Goal: Contribute content: Contribute content

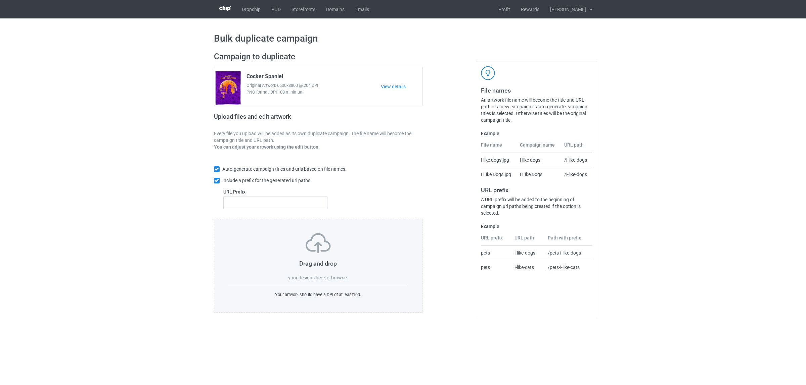
click at [335, 278] on label "browse" at bounding box center [338, 277] width 15 height 5
click at [0, 0] on input "browse" at bounding box center [0, 0] width 0 height 0
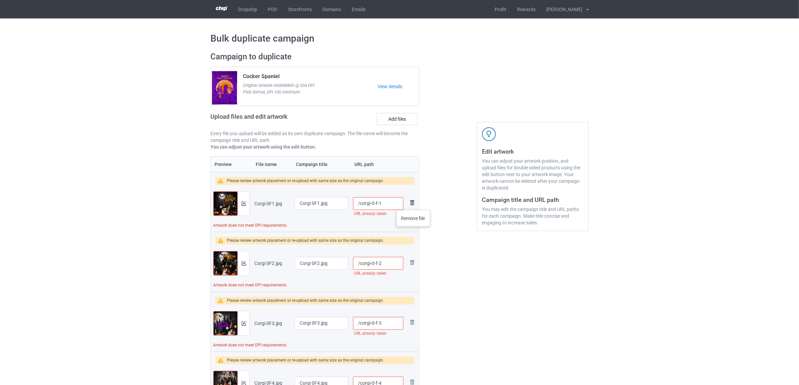
click at [414, 203] on img at bounding box center [412, 203] width 8 height 8
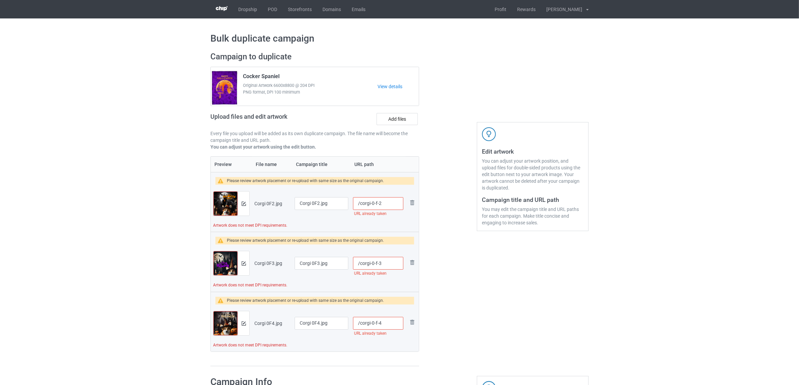
click at [0, 0] on img at bounding box center [0, 0] width 0 height 0
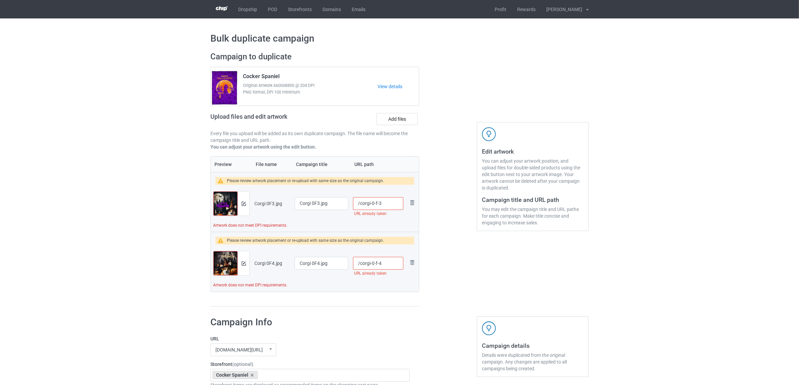
click at [0, 0] on img at bounding box center [0, 0] width 0 height 0
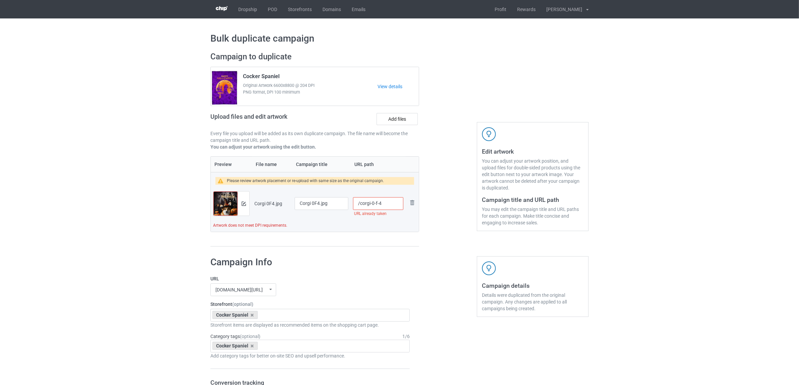
click at [0, 0] on img at bounding box center [0, 0] width 0 height 0
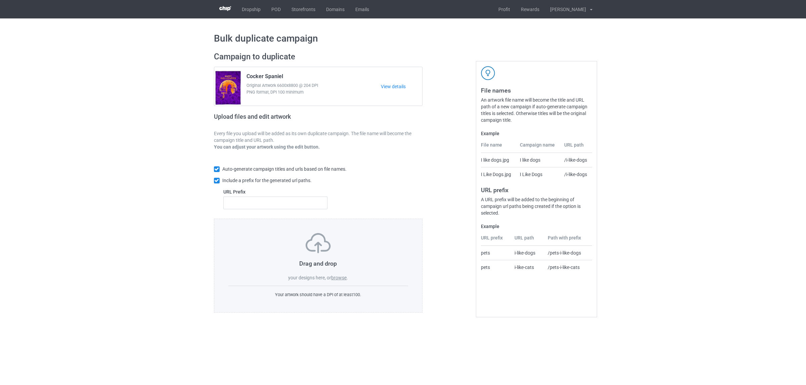
click at [337, 278] on label "browse" at bounding box center [338, 277] width 15 height 5
click at [0, 0] on input "browse" at bounding box center [0, 0] width 0 height 0
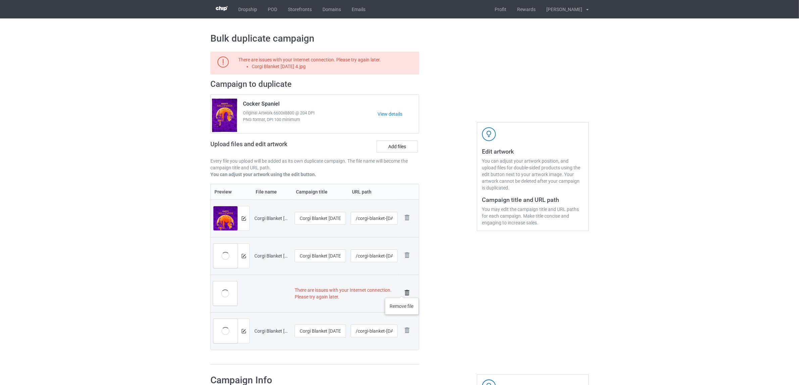
click at [403, 291] on img at bounding box center [407, 292] width 9 height 9
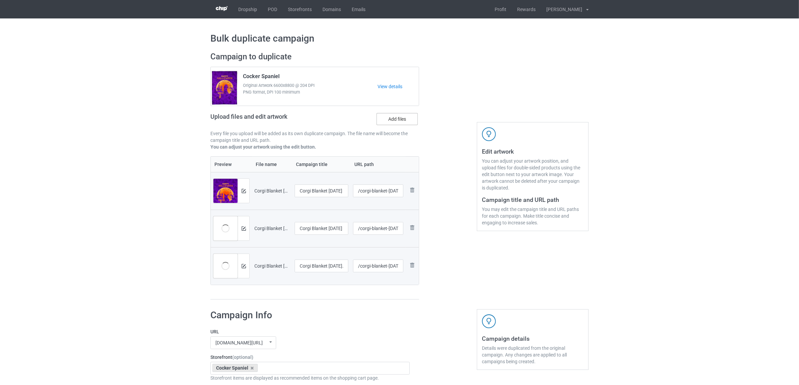
click at [395, 116] on label "Add files" at bounding box center [397, 119] width 41 height 12
click at [0, 0] on input "Add files" at bounding box center [0, 0] width 0 height 0
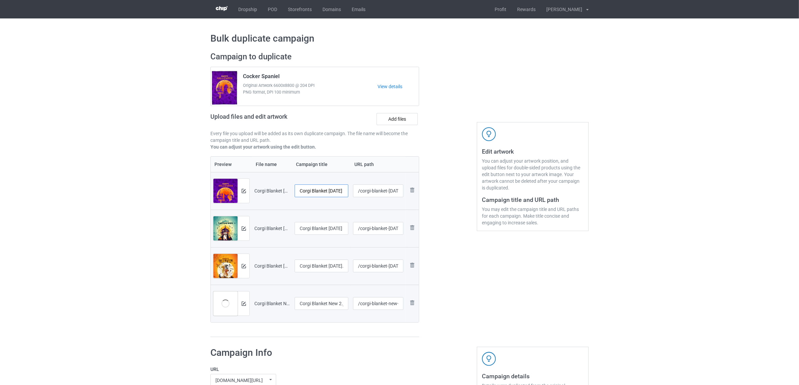
scroll to position [0, 19]
drag, startPoint x: 313, startPoint y: 190, endPoint x: 359, endPoint y: 192, distance: 45.3
click at [359, 192] on tr "Preview and edit artwork Corgi Blanket Halloween 2.jpg Corgi Blanket Halloween …" at bounding box center [315, 191] width 208 height 38
click at [308, 190] on input "Corgi" at bounding box center [322, 191] width 54 height 13
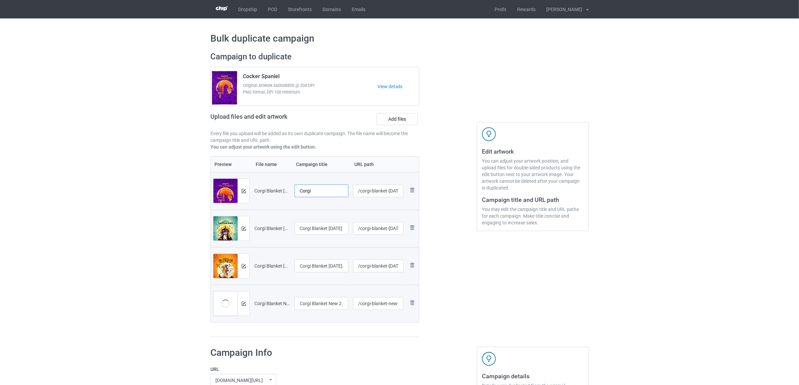
click at [308, 190] on input "Corgi" at bounding box center [322, 191] width 54 height 13
type input "Corgi"
click at [330, 230] on input "Corgi Blanket Halloween 3.jpg" at bounding box center [322, 228] width 54 height 13
paste input "text"
type input "Corgi"
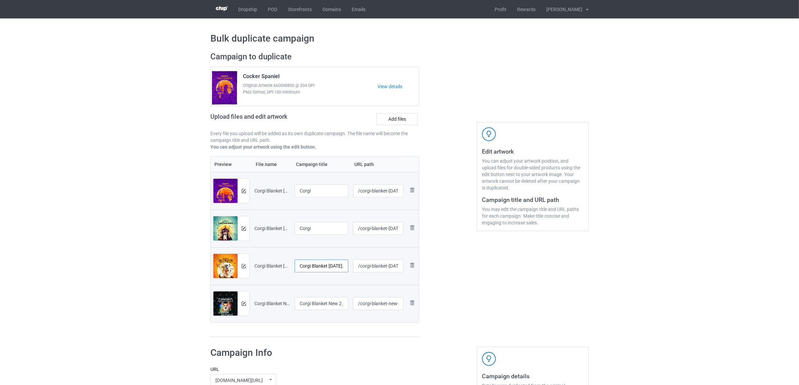
click at [323, 267] on input "Corgi Blanket Halloween.jpg" at bounding box center [322, 266] width 54 height 13
paste input "text"
type input "Corgi"
click at [333, 307] on input "Corgi Blanket New 2.jpg" at bounding box center [322, 303] width 54 height 13
paste input "text"
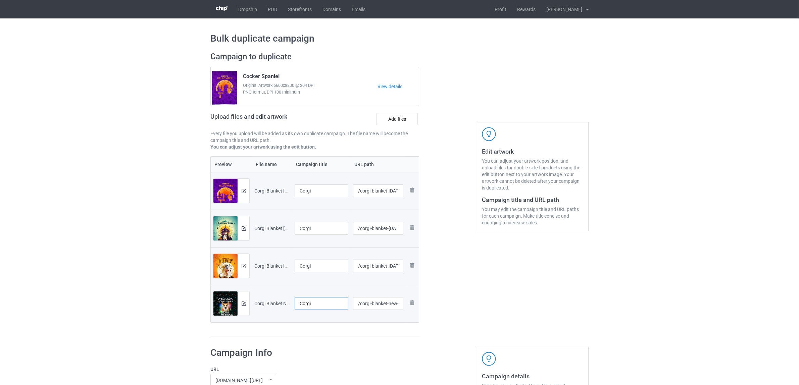
type input "Corgi"
click at [333, 330] on div "Preview File name Campaign title URL path Preview and edit artwork Corgi Blanke…" at bounding box center [314, 246] width 209 height 181
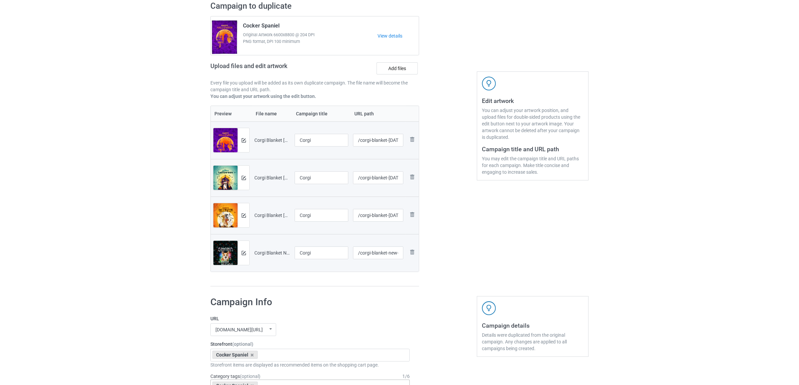
scroll to position [126, 0]
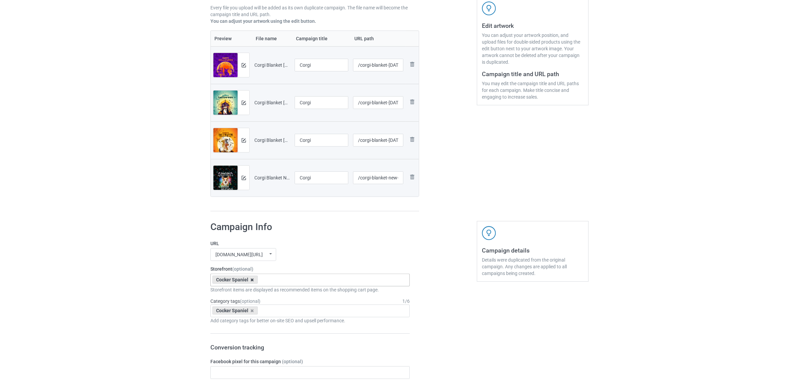
click at [253, 281] on icon at bounding box center [252, 280] width 3 height 4
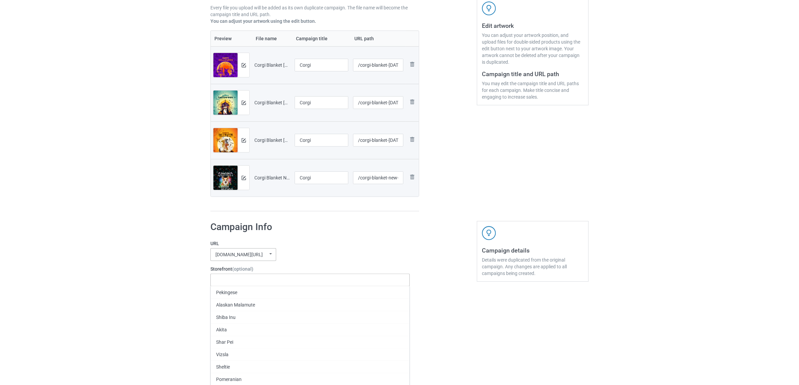
paste input "Corgi"
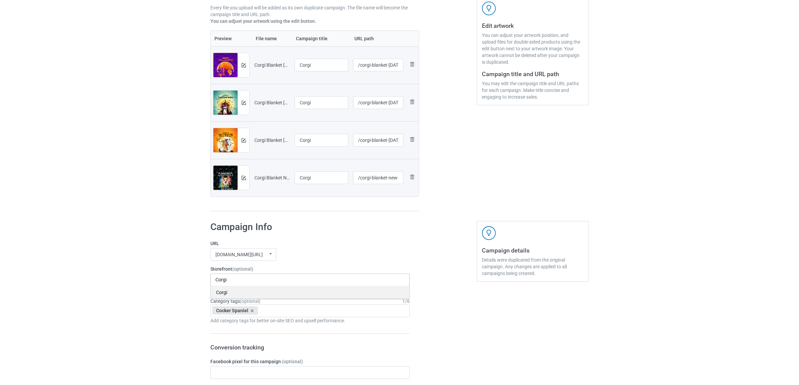
type input "Corgi"
click at [224, 294] on div "Corgi" at bounding box center [310, 292] width 199 height 12
click at [252, 311] on icon at bounding box center [252, 311] width 3 height 4
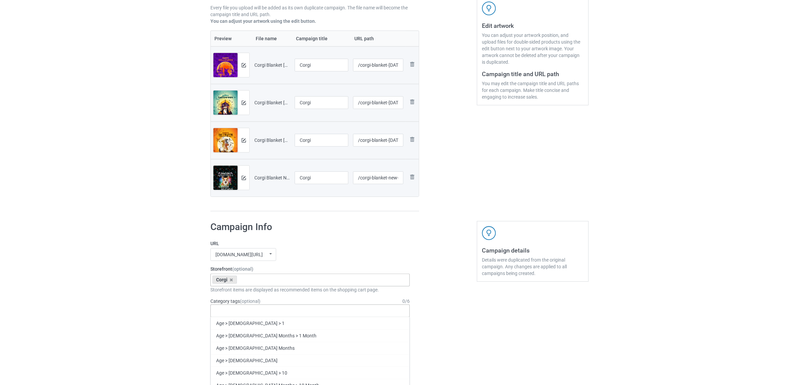
paste input "Corgi"
type input "Corgi"
click at [227, 338] on div "Corgi" at bounding box center [310, 336] width 199 height 12
click at [123, 294] on div "Bulk duplicate campaign Campaign to duplicate Cocker Spaniel Original Artwork 6…" at bounding box center [399, 367] width 799 height 949
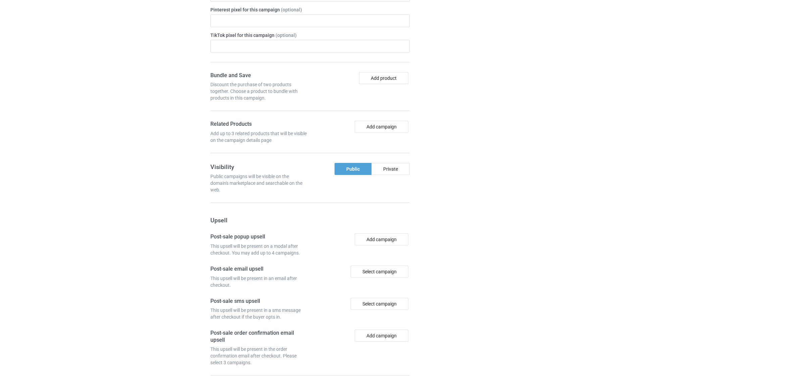
scroll to position [584, 0]
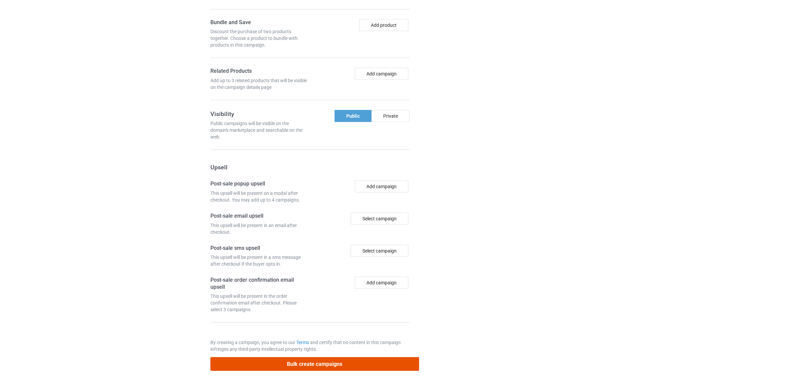
click at [304, 367] on button "Bulk create campaigns" at bounding box center [314, 365] width 209 height 14
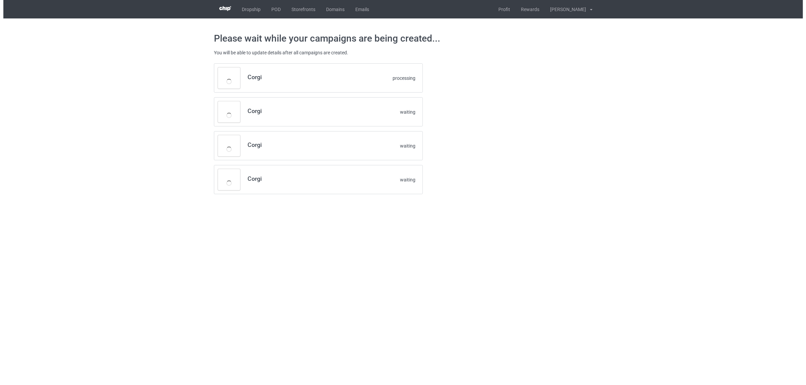
scroll to position [0, 0]
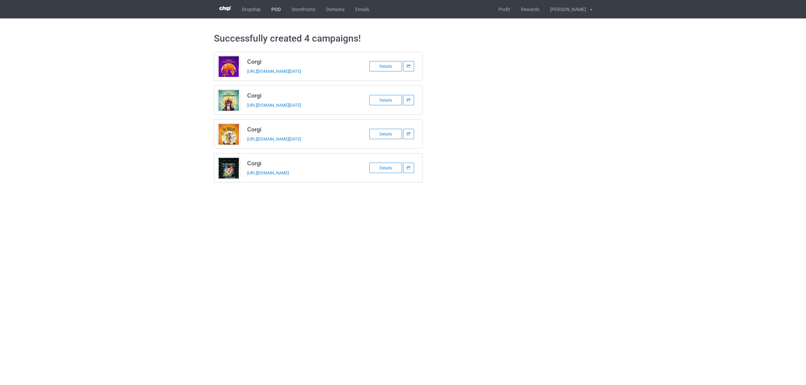
click at [274, 9] on link "POD" at bounding box center [276, 9] width 20 height 18
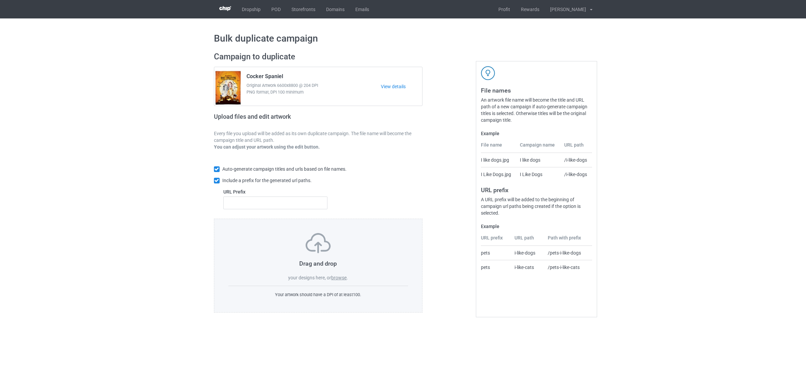
click at [334, 276] on label "browse" at bounding box center [338, 277] width 15 height 5
click at [0, 0] on input "browse" at bounding box center [0, 0] width 0 height 0
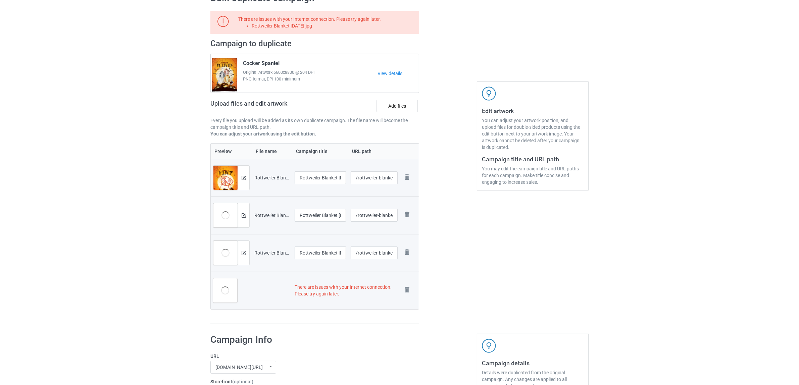
scroll to position [126, 0]
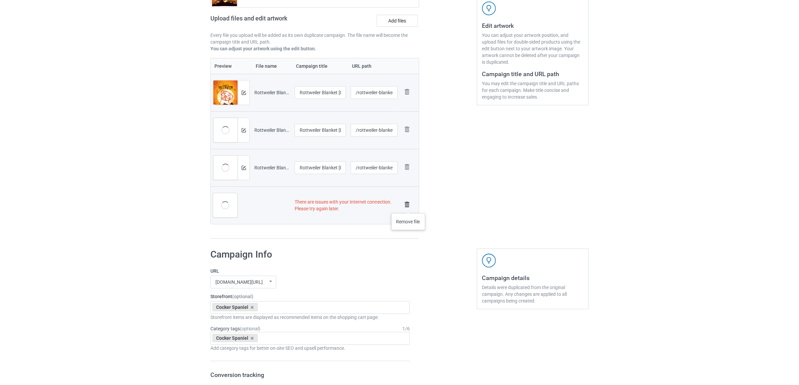
click at [409, 207] on img at bounding box center [407, 204] width 9 height 9
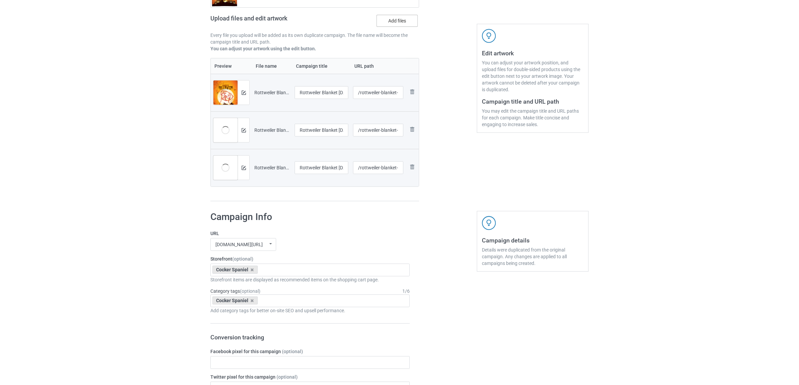
click at [408, 20] on label "Add files" at bounding box center [397, 21] width 41 height 12
click at [0, 0] on input "Add files" at bounding box center [0, 0] width 0 height 0
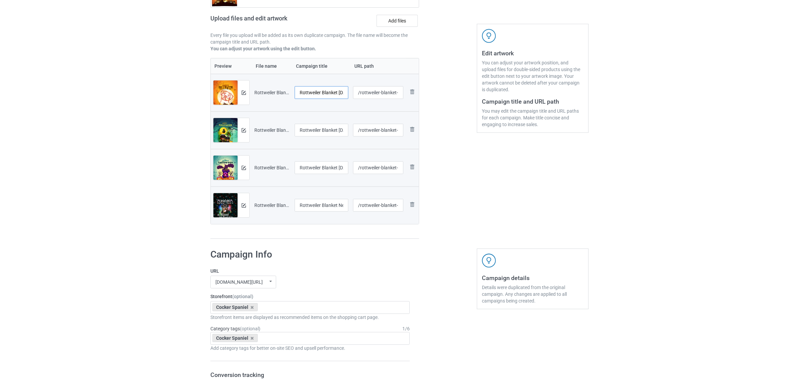
scroll to position [0, 29]
drag, startPoint x: 323, startPoint y: 91, endPoint x: 353, endPoint y: 91, distance: 30.2
click at [353, 91] on tr "Preview and edit artwork Rottweiler Blanket Halloween 2.jpg Rottweiler Blanket …" at bounding box center [315, 93] width 208 height 38
click at [313, 91] on input "Rottweiler" at bounding box center [322, 92] width 54 height 13
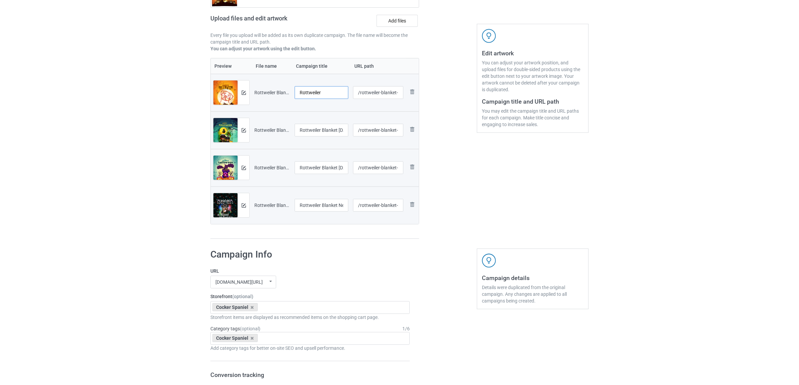
click at [313, 91] on input "Rottweiler" at bounding box center [322, 92] width 54 height 13
type input "Rottweiler"
click at [323, 128] on input "Rottweiler Blanket Halloween 3.jpg" at bounding box center [322, 130] width 54 height 13
paste input "text"
type input "Rottweiler"
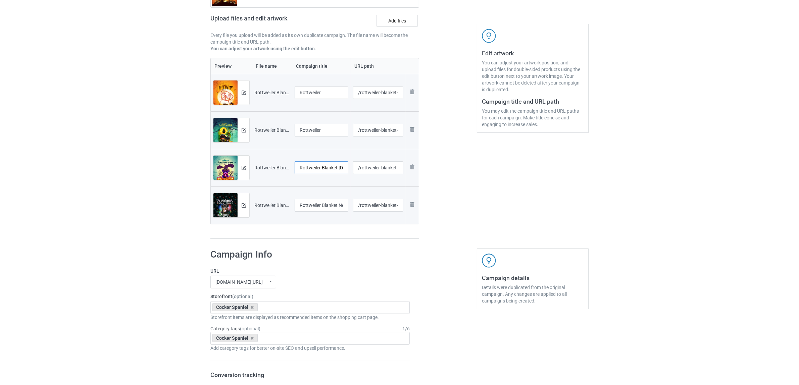
click at [329, 168] on input "Rottweiler Blanket Halloween 4.jpg" at bounding box center [322, 167] width 54 height 13
paste input "text"
type input "Rottweiler"
click at [326, 203] on input "Rottweiler Blanket New 2.jpg" at bounding box center [322, 205] width 54 height 13
paste input "text"
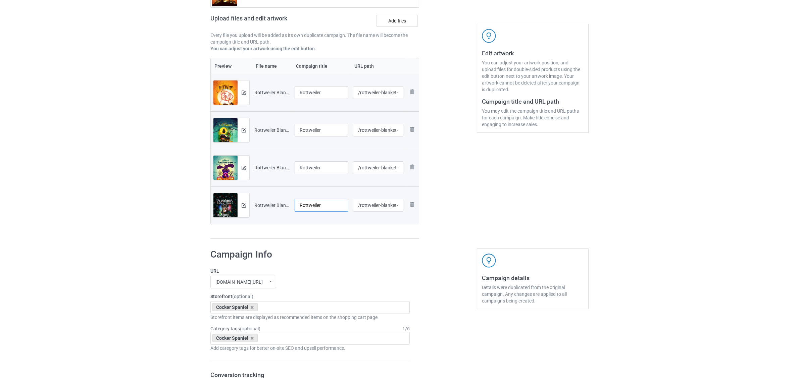
type input "Rottweiler"
click at [338, 249] on h1 "Campaign Info" at bounding box center [309, 255] width 199 height 12
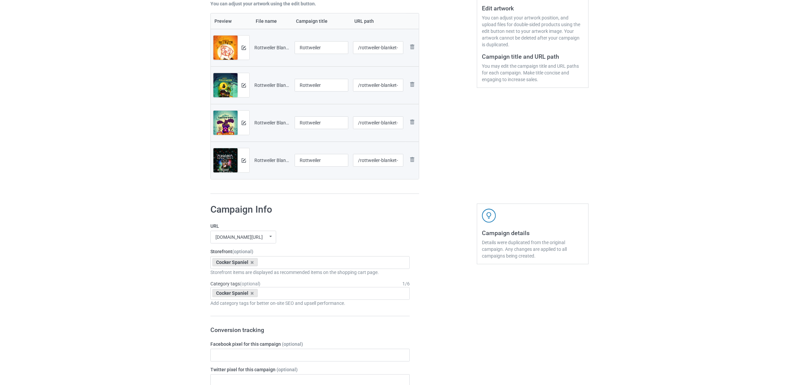
scroll to position [224, 0]
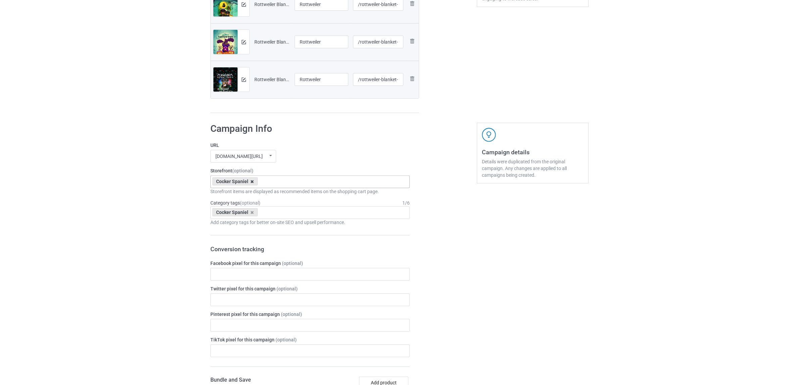
click at [251, 182] on icon at bounding box center [252, 182] width 3 height 4
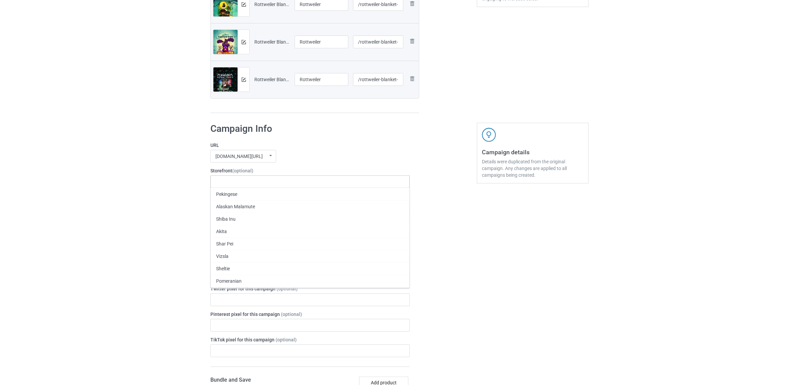
paste input "Rottweiler"
type input "Rottweiler"
click at [229, 195] on div "Rottweiler" at bounding box center [310, 194] width 199 height 12
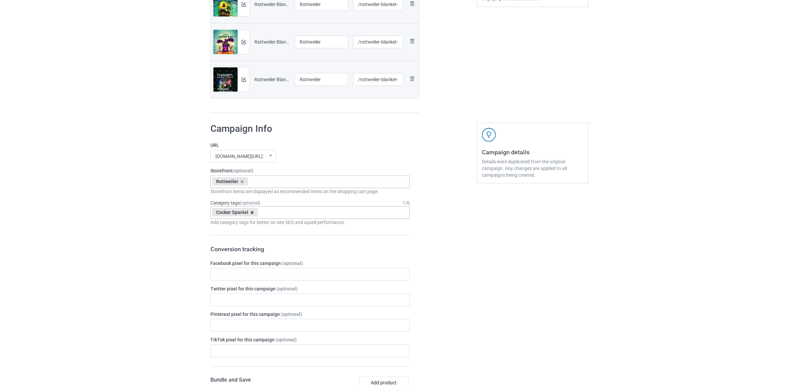
click at [252, 215] on icon at bounding box center [252, 212] width 3 height 4
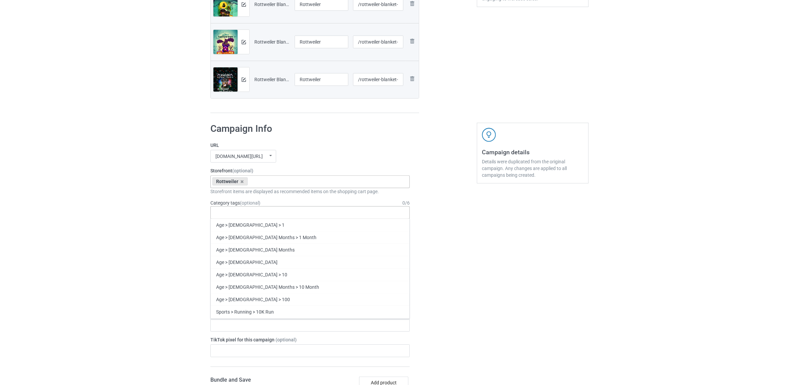
paste input "Rottweiler"
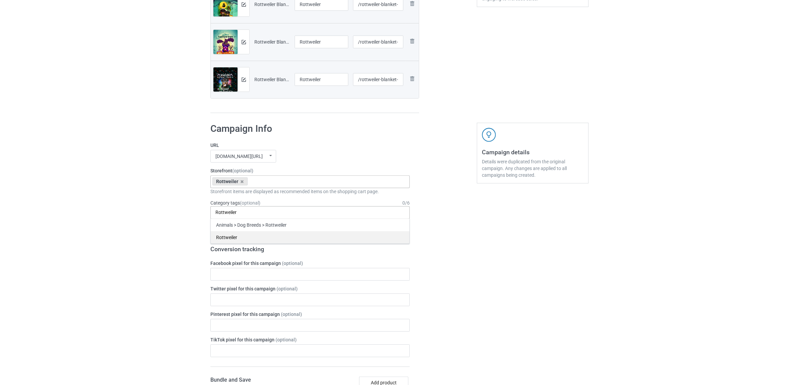
type input "Rottweiler"
click at [237, 238] on div "Rottweiler" at bounding box center [310, 237] width 199 height 12
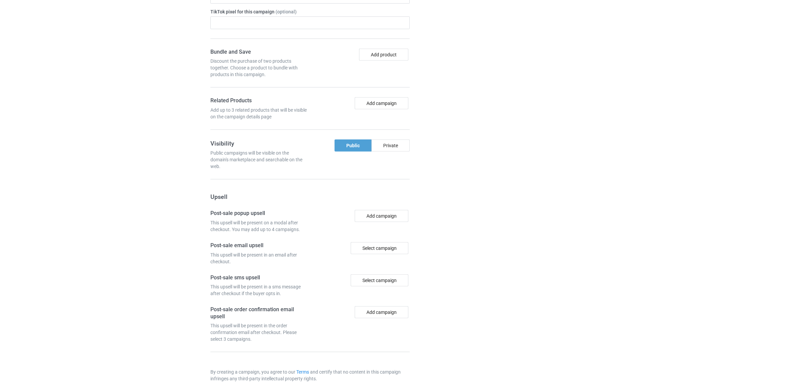
scroll to position [584, 0]
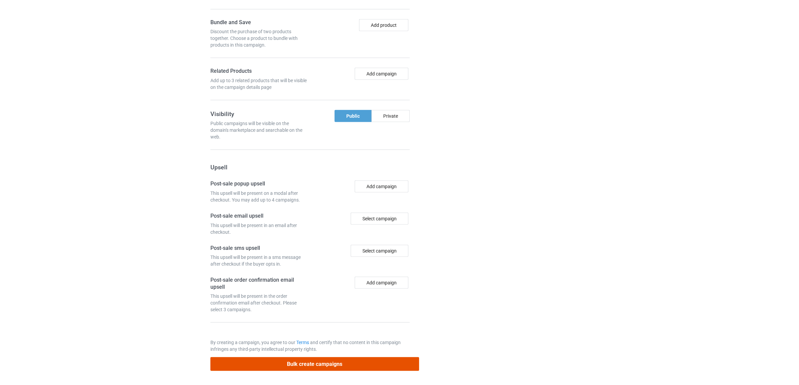
click at [311, 363] on button "Bulk create campaigns" at bounding box center [314, 365] width 209 height 14
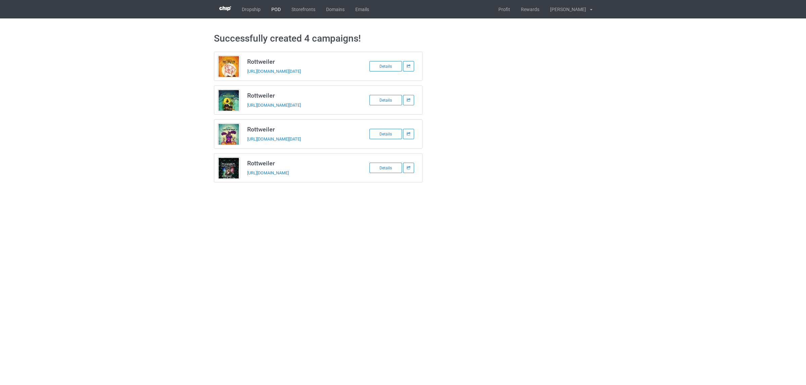
click at [277, 9] on link "POD" at bounding box center [276, 9] width 20 height 18
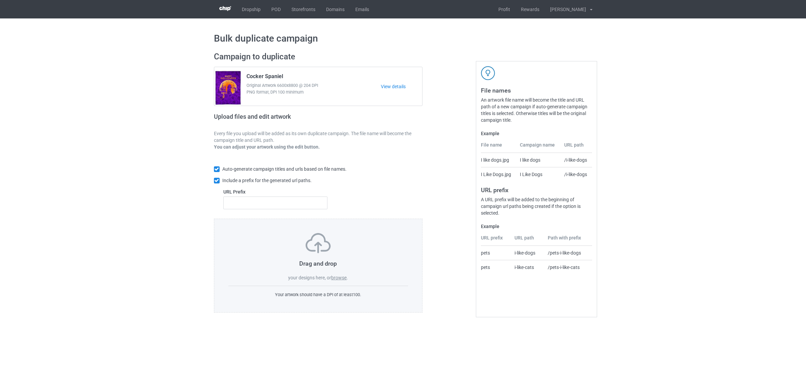
click at [340, 275] on div "Drag and drop your designs here, or browse ." at bounding box center [318, 257] width 180 height 48
click at [339, 277] on label "browse" at bounding box center [338, 277] width 15 height 5
click at [0, 0] on input "browse" at bounding box center [0, 0] width 0 height 0
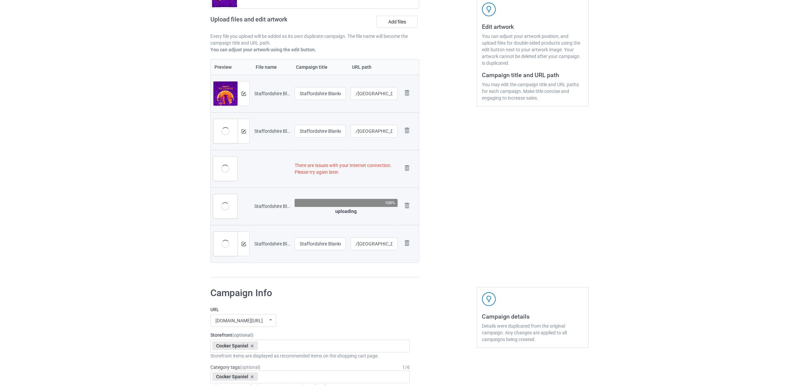
scroll to position [126, 0]
click at [409, 167] on img at bounding box center [407, 166] width 9 height 9
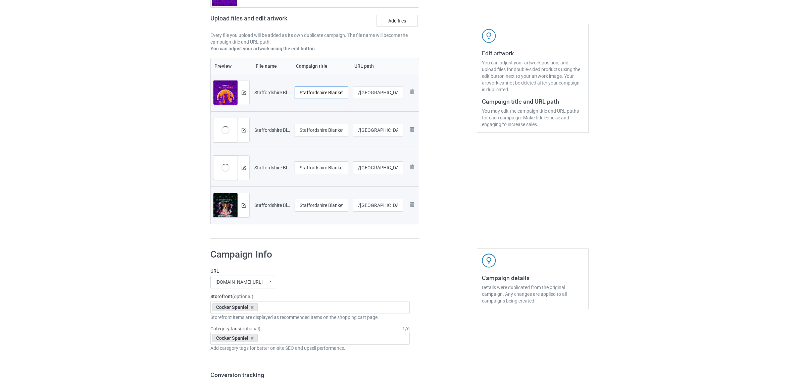
scroll to position [0, 35]
drag, startPoint x: 329, startPoint y: 94, endPoint x: 353, endPoint y: 95, distance: 23.5
click at [353, 95] on tr "Preview and edit artwork Staffordshire Blanket Halloween 2.jpg Staffordshire Bl…" at bounding box center [315, 93] width 208 height 38
click at [315, 86] on input "[GEOGRAPHIC_DATA]" at bounding box center [322, 92] width 54 height 13
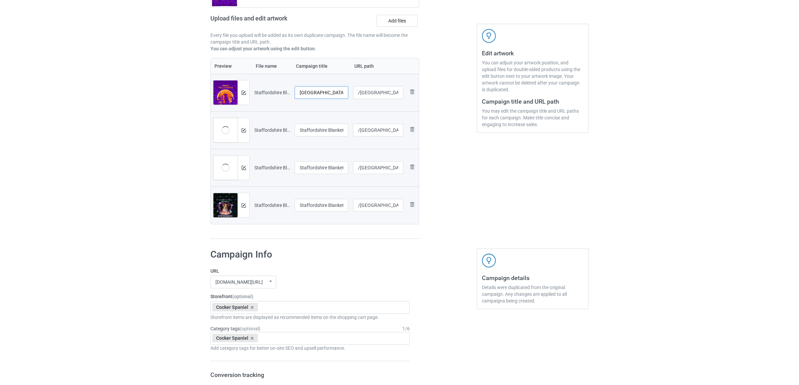
click at [313, 97] on input "[GEOGRAPHIC_DATA]" at bounding box center [322, 92] width 54 height 13
click at [313, 97] on input "Staffordshire" at bounding box center [322, 92] width 54 height 13
type input "Staffordshire"
click at [330, 128] on input "Staffordshire Blanket Halloween 3.jpg" at bounding box center [322, 130] width 54 height 13
paste input "text"
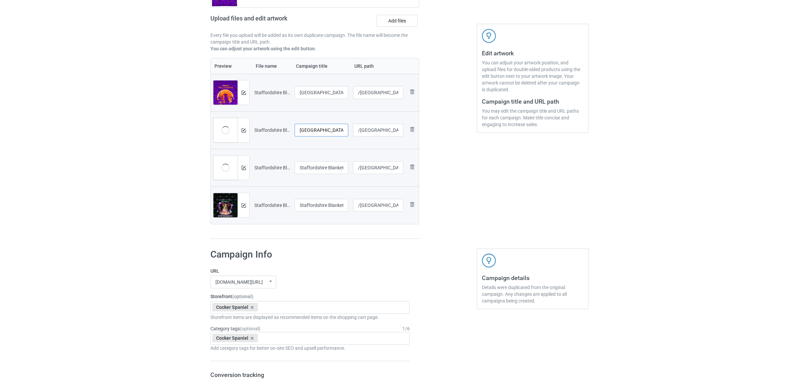
type input "Staffordshire"
click at [333, 166] on input "Staffordshire Blanket Halloween.jpg" at bounding box center [322, 167] width 54 height 13
paste input "text"
type input "Staffordshire"
click at [316, 204] on input "Staffordshire Blanket New 2.jpg" at bounding box center [322, 205] width 54 height 13
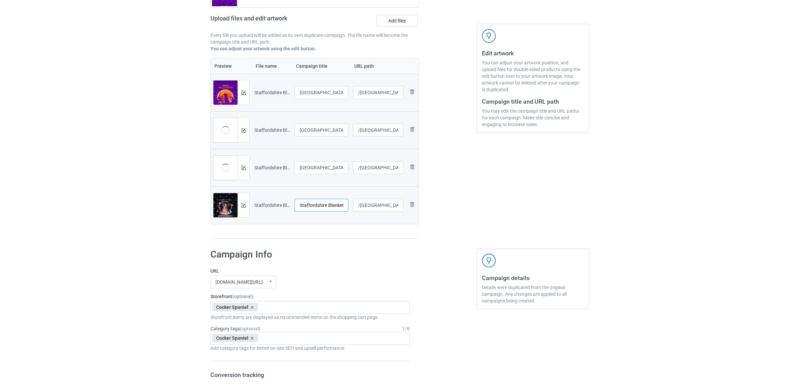
paste input "text"
type input "Staffordshire"
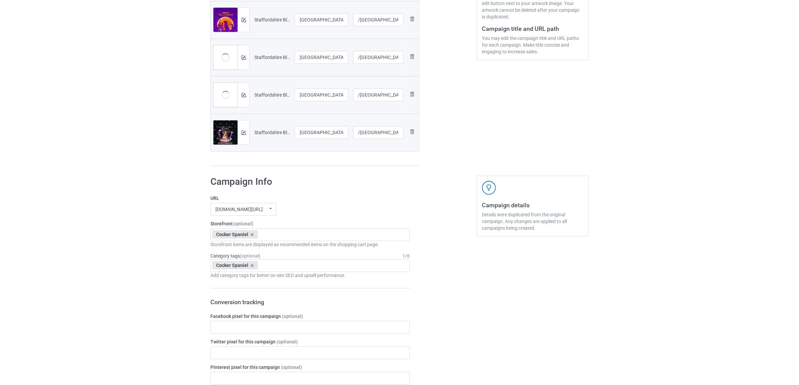
scroll to position [224, 0]
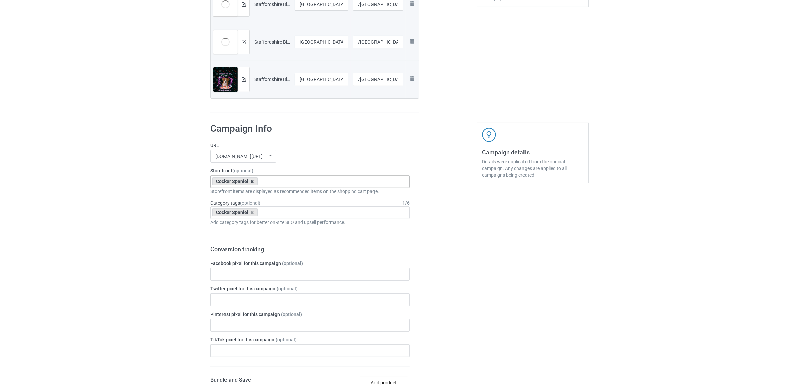
click at [251, 182] on icon at bounding box center [252, 182] width 3 height 4
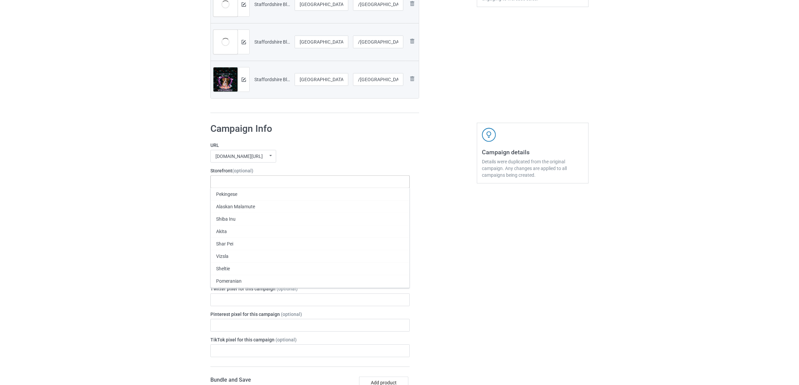
paste input "Staffordshire"
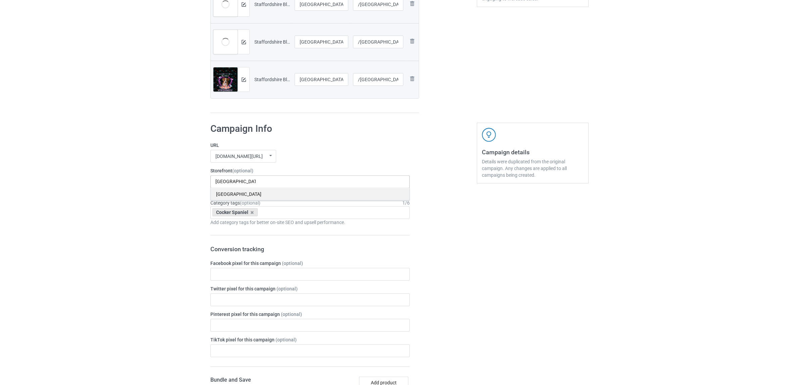
type input "Staffordshire"
click at [235, 195] on div "Staffordshire" at bounding box center [310, 194] width 199 height 12
click at [252, 212] on icon at bounding box center [252, 212] width 3 height 4
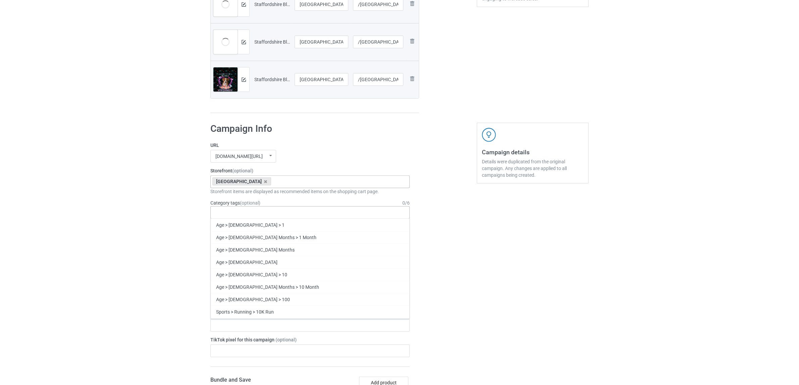
paste input "Staffordshire"
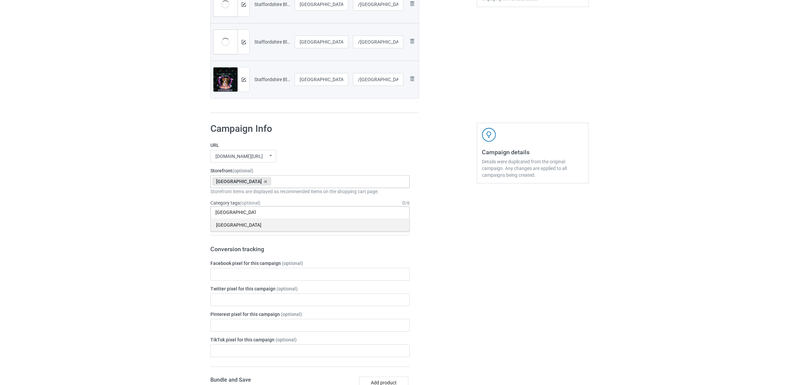
type input "Staffordshire"
click at [239, 225] on div "Staffordshire" at bounding box center [310, 225] width 199 height 12
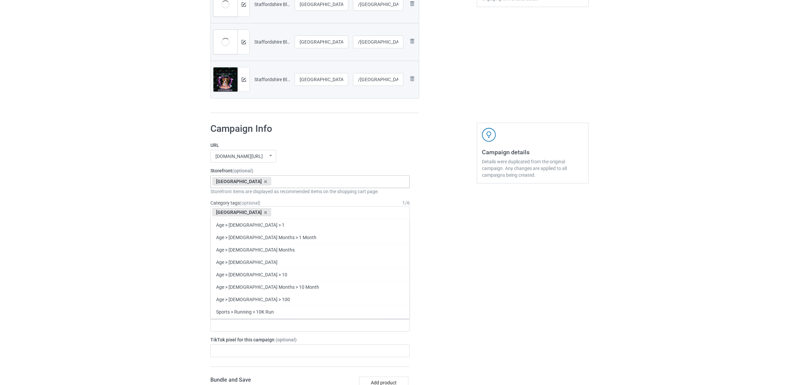
click at [163, 222] on div "Bulk duplicate campaign Campaign to duplicate Cocker Spaniel Original Artwork 6…" at bounding box center [399, 268] width 799 height 949
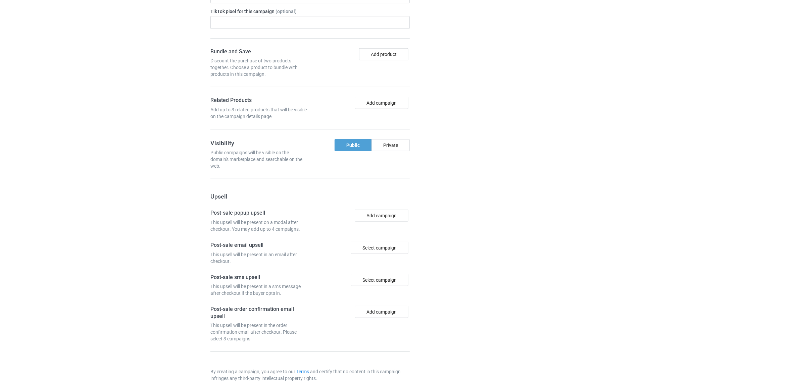
scroll to position [584, 0]
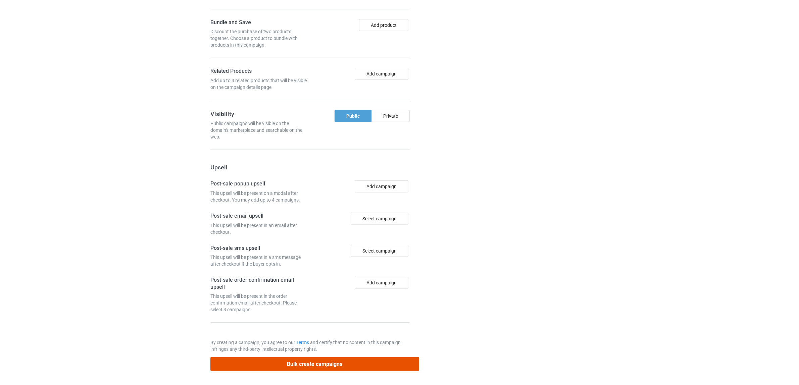
click at [367, 360] on button "Bulk create campaigns" at bounding box center [314, 365] width 209 height 14
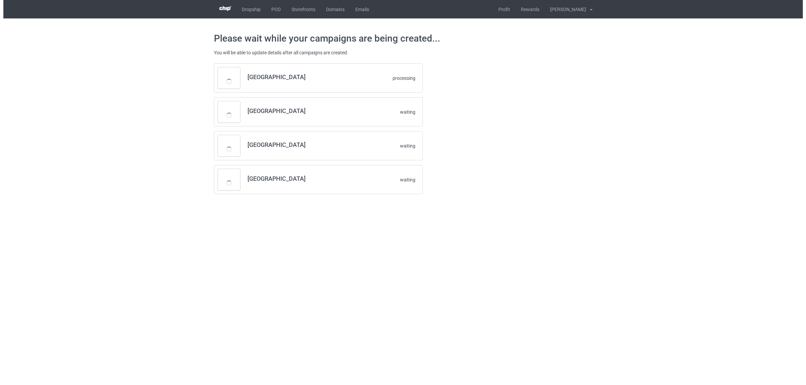
scroll to position [0, 0]
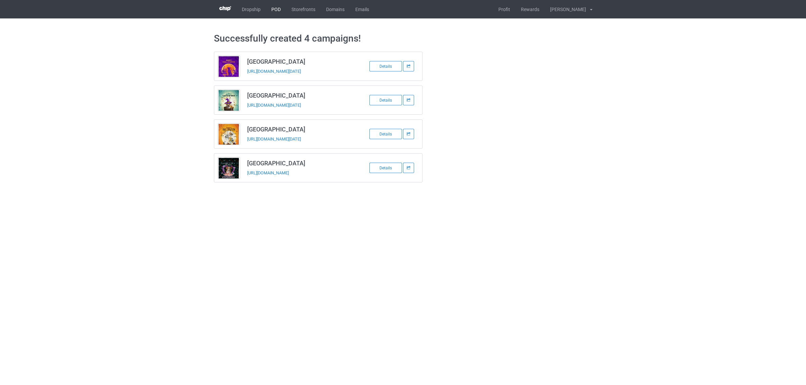
click at [275, 10] on link "POD" at bounding box center [276, 9] width 20 height 18
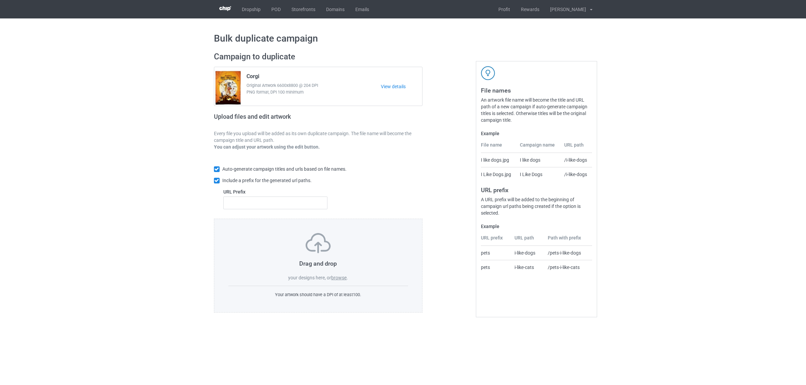
click at [338, 278] on label "browse" at bounding box center [338, 277] width 15 height 5
click at [0, 0] on input "browse" at bounding box center [0, 0] width 0 height 0
click at [337, 279] on label "browse" at bounding box center [338, 277] width 15 height 5
click at [0, 0] on input "browse" at bounding box center [0, 0] width 0 height 0
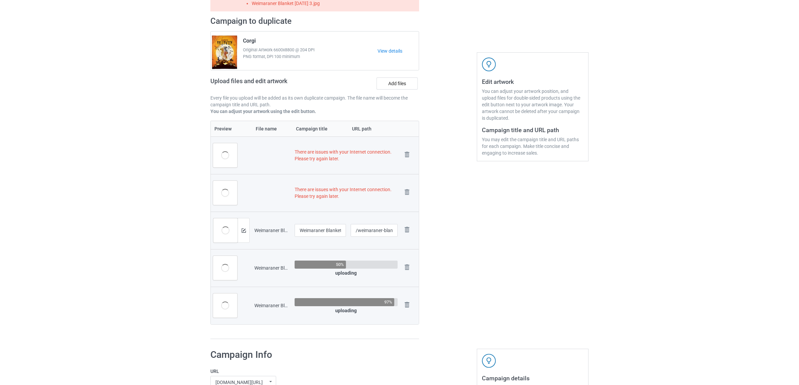
scroll to position [126, 0]
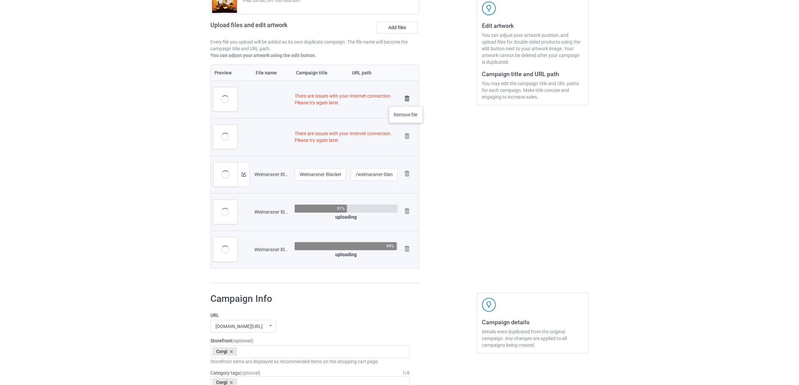
click at [406, 100] on img at bounding box center [407, 98] width 9 height 9
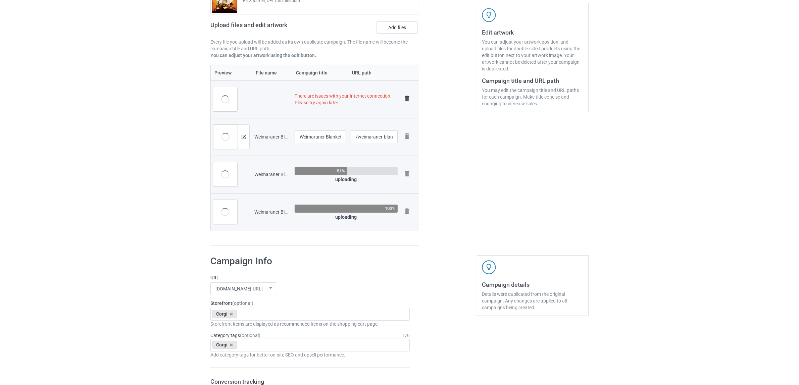
click at [407, 97] on img at bounding box center [407, 98] width 9 height 9
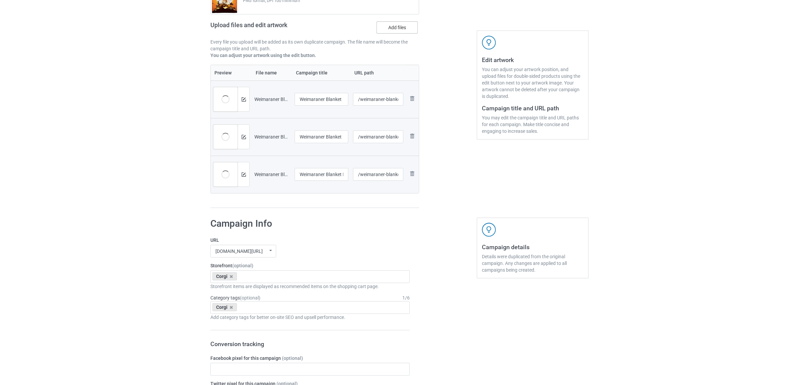
click at [393, 28] on label "Add files" at bounding box center [397, 27] width 41 height 12
click at [0, 0] on input "Add files" at bounding box center [0, 0] width 0 height 0
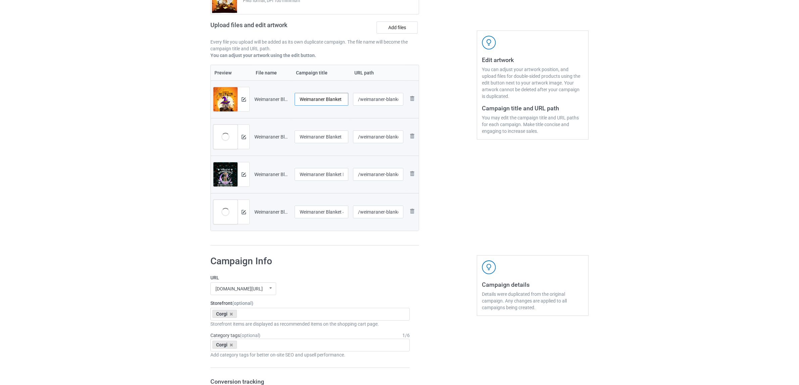
scroll to position [0, 34]
drag, startPoint x: 327, startPoint y: 98, endPoint x: 356, endPoint y: 103, distance: 29.2
click at [356, 103] on tr "Preview and edit artwork Weimaraner Blanket Halloween 4.jpg Weimaraner Blanket …" at bounding box center [315, 100] width 208 height 38
click at [316, 95] on input "Weimaraner" at bounding box center [322, 99] width 54 height 13
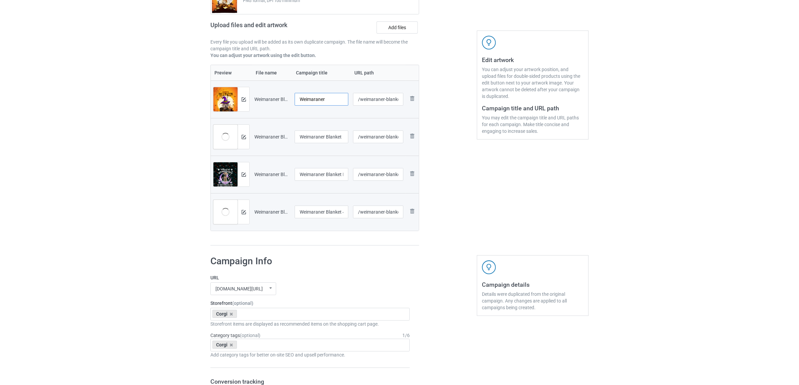
click at [316, 95] on input "Weimaraner" at bounding box center [322, 99] width 54 height 13
type input "Weimaraner"
click at [321, 141] on input "Weimaraner Blanket Halloween.jpg" at bounding box center [322, 137] width 54 height 13
paste input "text"
type input "Weimaraner"
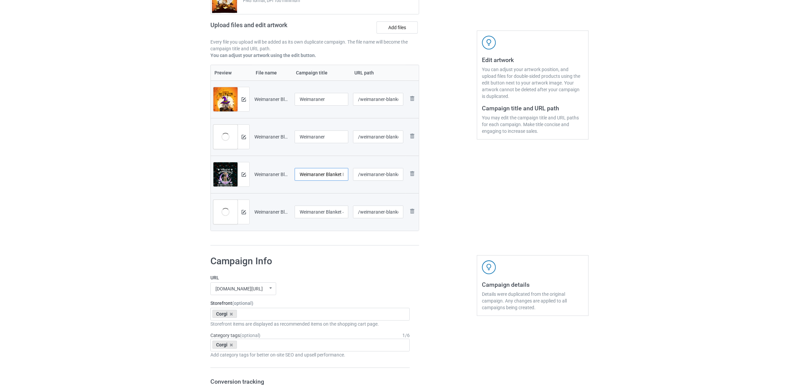
click at [317, 176] on input "Weimaraner Blanket New 2.jpg" at bounding box center [322, 174] width 54 height 13
paste input "text"
type input "Weimaraner"
click at [326, 213] on input "Weimaraner Blanket 4.jpg" at bounding box center [322, 212] width 54 height 13
paste input "text"
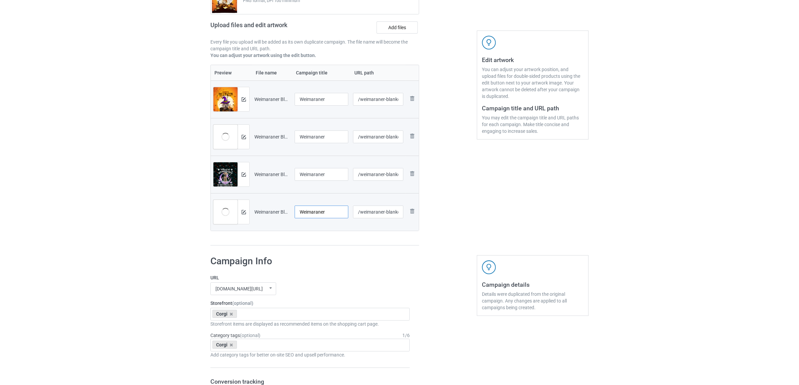
type input "Weimaraner"
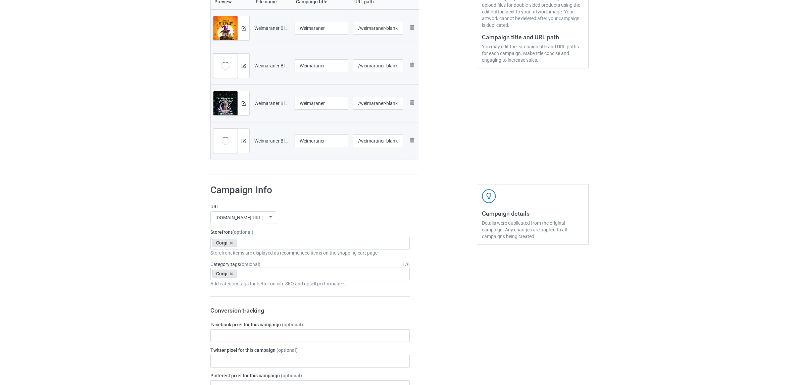
scroll to position [218, 0]
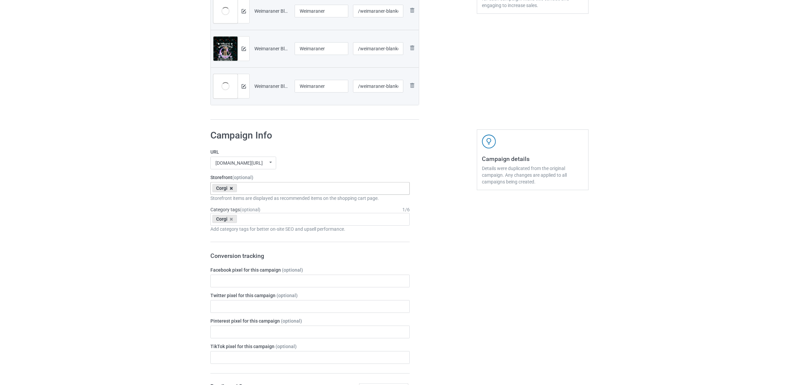
click at [232, 189] on icon at bounding box center [231, 188] width 3 height 4
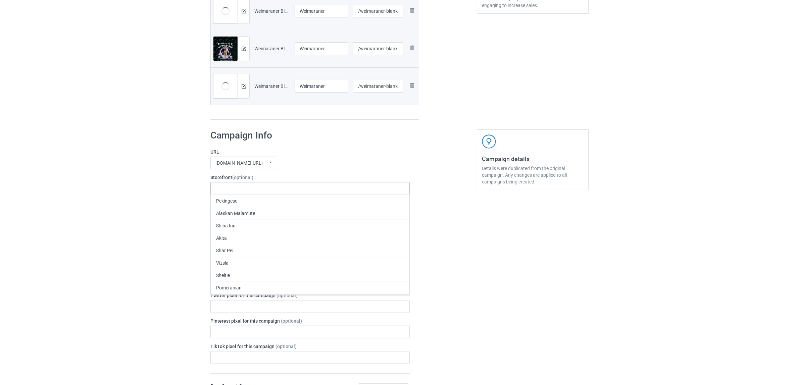
paste input "Weimaraner"
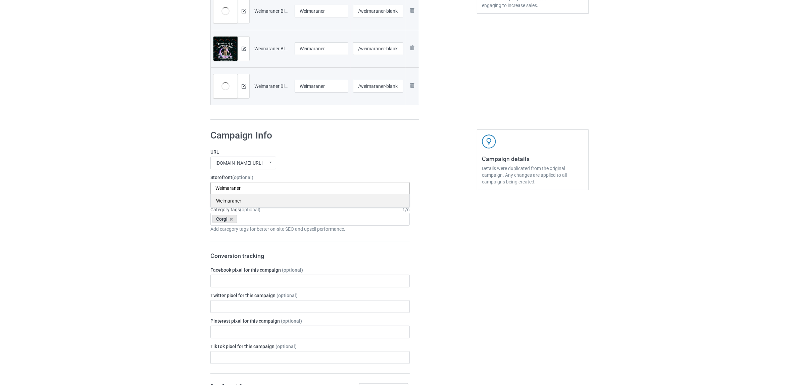
type input "Weimaraner"
click at [227, 200] on div "Weimaraner" at bounding box center [310, 201] width 199 height 12
click at [232, 220] on icon at bounding box center [231, 219] width 3 height 4
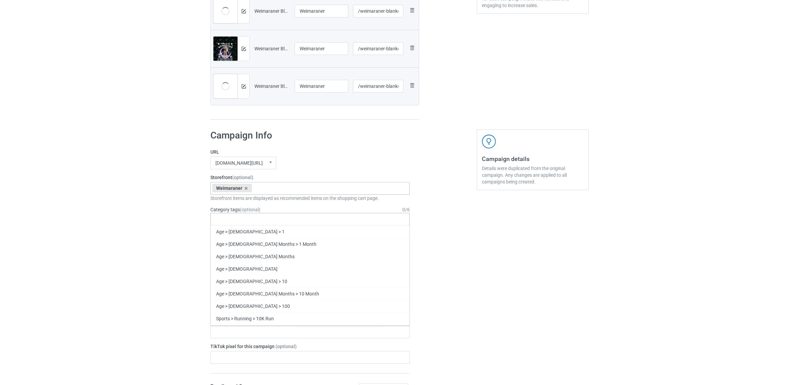
paste input "Weimaraner"
type input "Weimaraner"
click at [226, 243] on div "Weimaraner" at bounding box center [310, 244] width 199 height 12
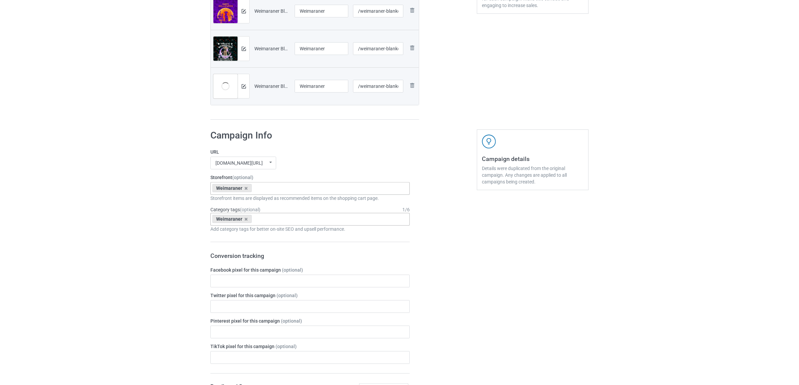
click at [146, 208] on div "Bulk duplicate campaign Campaign to duplicate Corgi Original Artwork 6600x8800 …" at bounding box center [399, 275] width 799 height 949
click at [140, 205] on div "Bulk duplicate campaign Campaign to duplicate Corgi Original Artwork 6600x8800 …" at bounding box center [399, 275] width 799 height 949
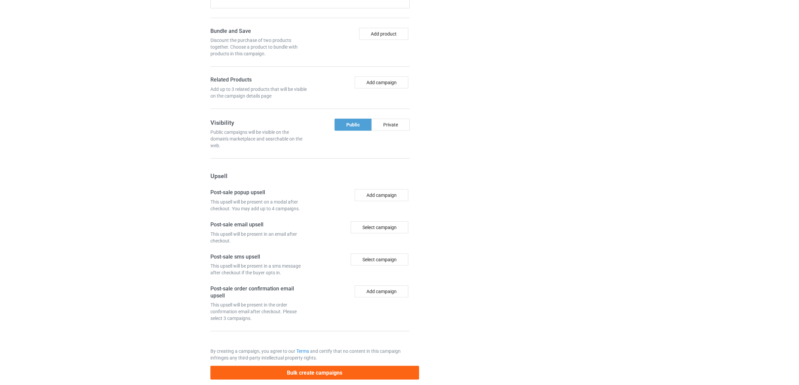
scroll to position [584, 0]
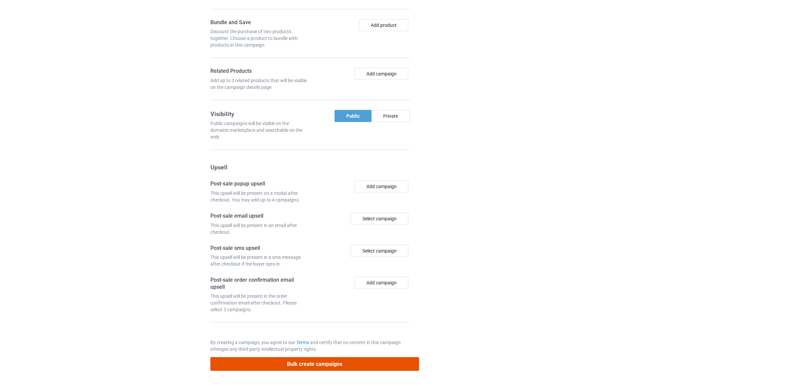
click at [327, 365] on button "Bulk create campaigns" at bounding box center [314, 365] width 209 height 14
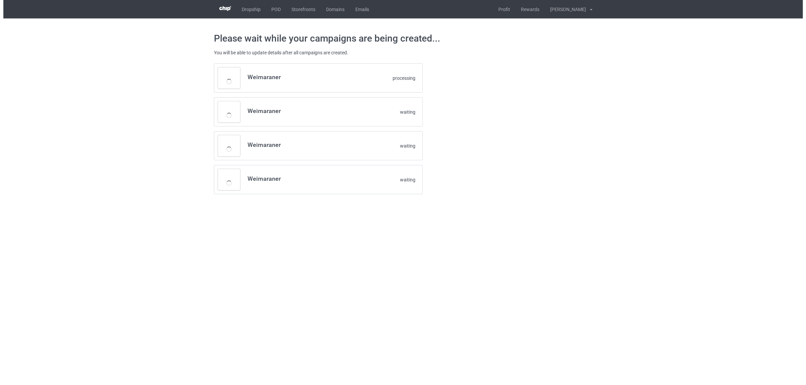
scroll to position [0, 0]
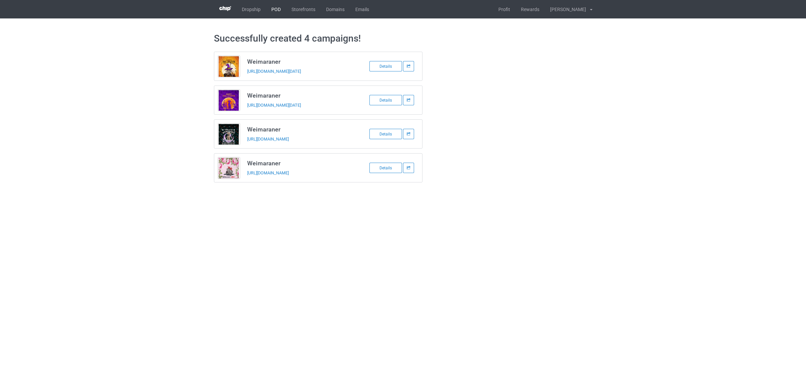
click at [269, 8] on link "POD" at bounding box center [276, 9] width 20 height 18
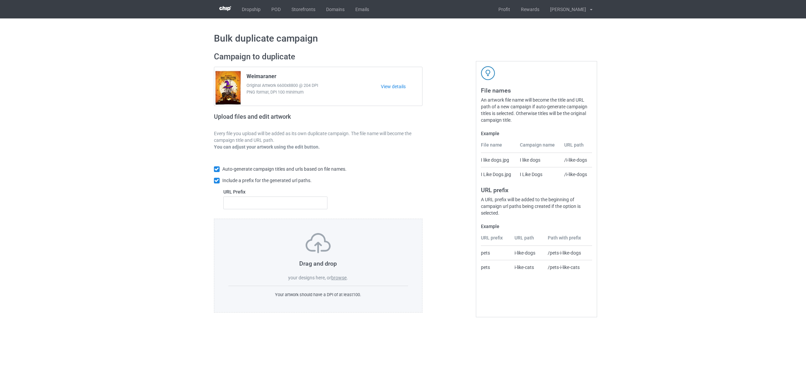
click at [343, 276] on label "browse" at bounding box center [338, 277] width 15 height 5
click at [0, 0] on input "browse" at bounding box center [0, 0] width 0 height 0
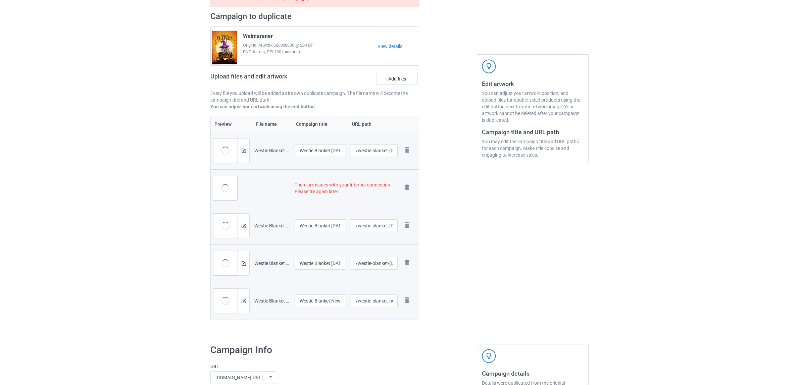
scroll to position [126, 0]
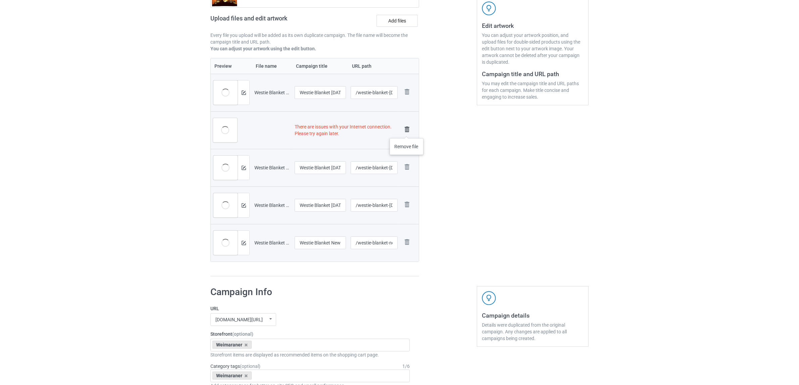
click at [407, 132] on img at bounding box center [407, 129] width 9 height 9
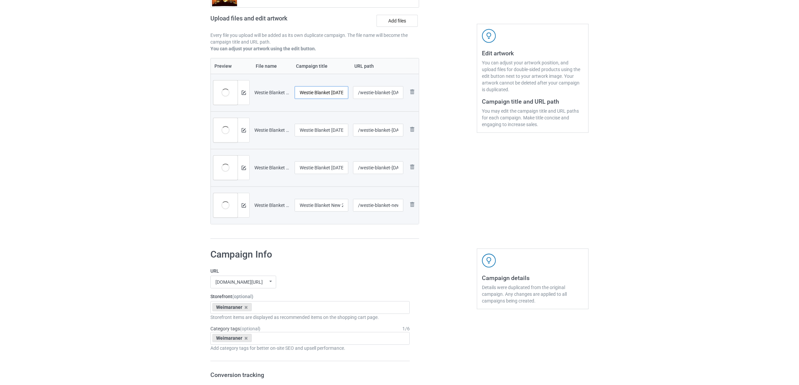
scroll to position [0, 22]
drag, startPoint x: 317, startPoint y: 94, endPoint x: 350, endPoint y: 94, distance: 33.2
click at [350, 94] on td "Westie Blanket [DATE] 2.jpg" at bounding box center [321, 93] width 58 height 38
click at [306, 96] on input "Westie" at bounding box center [322, 92] width 54 height 13
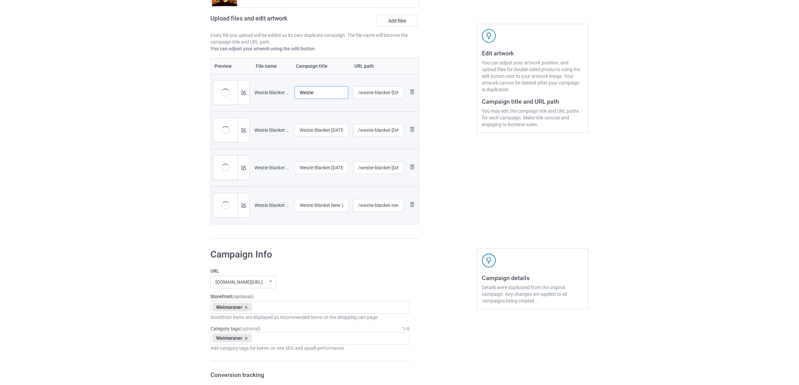
click at [306, 96] on input "Westie" at bounding box center [322, 92] width 54 height 13
type input "Westie"
click at [319, 132] on input "Westie Blanket [DATE] 4.jpg" at bounding box center [322, 130] width 54 height 13
paste input "text"
type input "Westie"
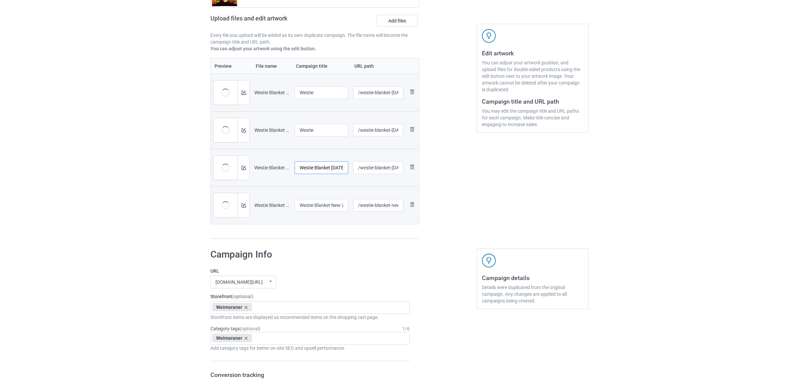
click at [320, 170] on input "Westie Blanket Halloween.jpg" at bounding box center [322, 167] width 54 height 13
paste input "text"
type input "Westie"
click at [317, 206] on input "Westie Blanket New 2.jpg" at bounding box center [322, 205] width 54 height 13
paste input "text"
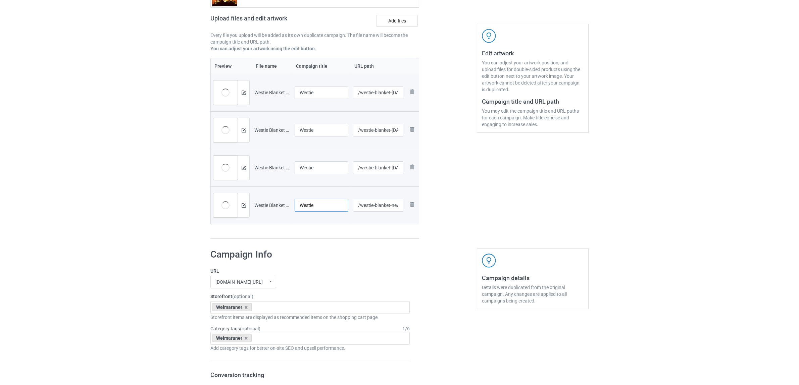
type input "Westie"
click at [334, 252] on h1 "Campaign Info" at bounding box center [309, 255] width 199 height 12
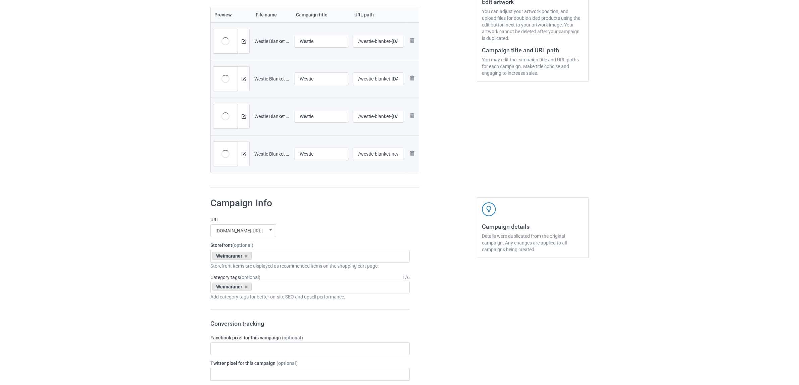
scroll to position [224, 0]
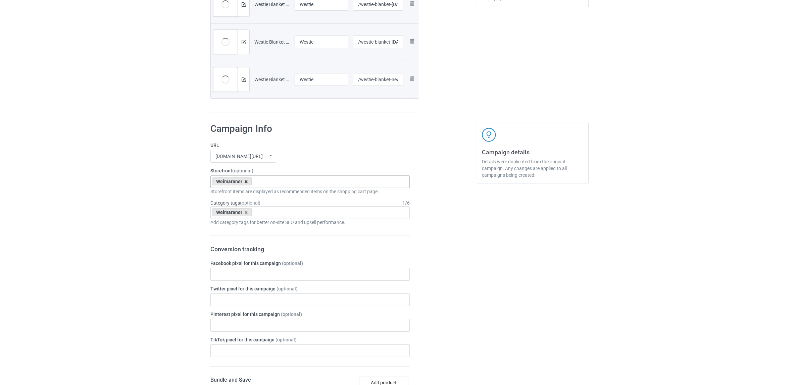
click at [246, 181] on icon at bounding box center [246, 182] width 3 height 4
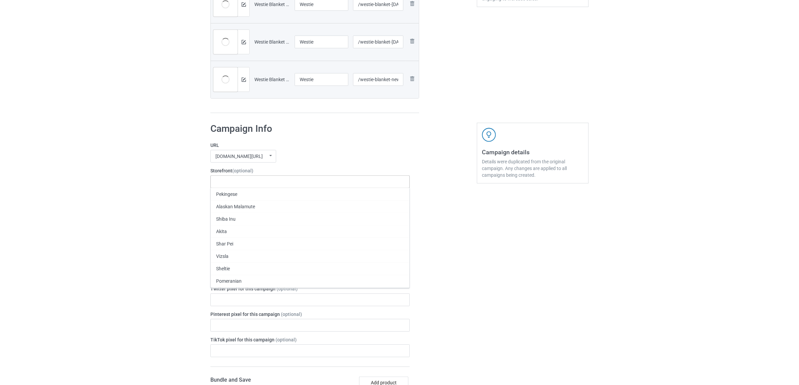
paste input "Westie"
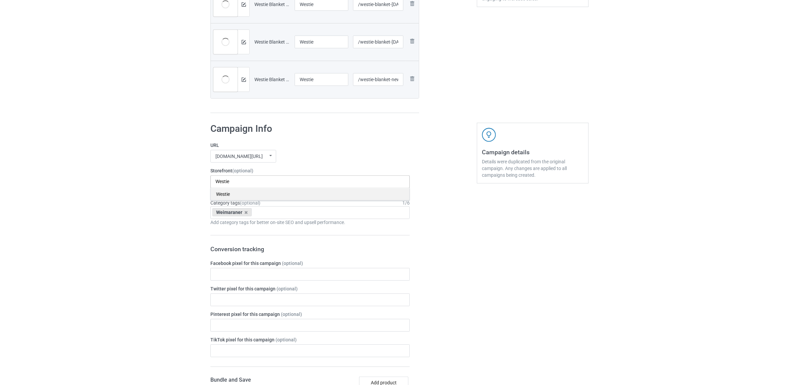
type input "Westie"
click at [227, 192] on div "Westie" at bounding box center [310, 194] width 199 height 12
click at [245, 211] on icon at bounding box center [246, 212] width 3 height 4
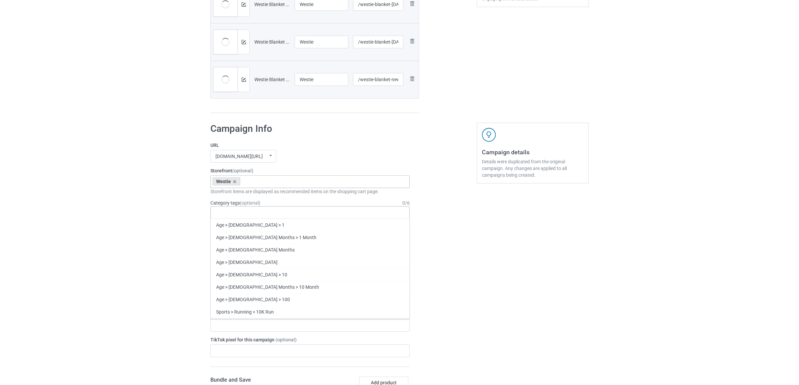
paste input "Westie"
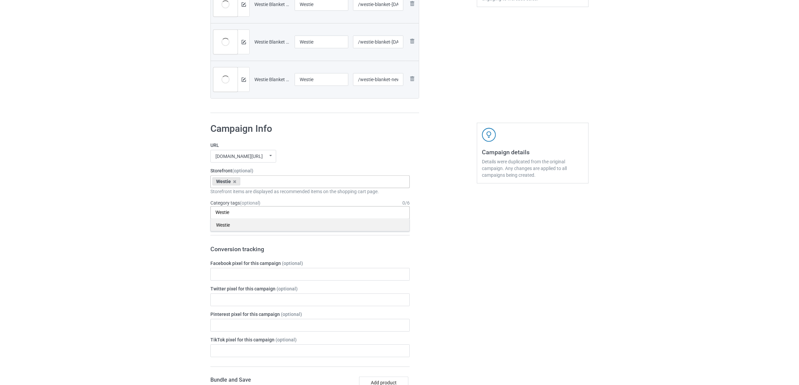
type input "Westie"
click at [229, 226] on div "Westie" at bounding box center [310, 225] width 199 height 12
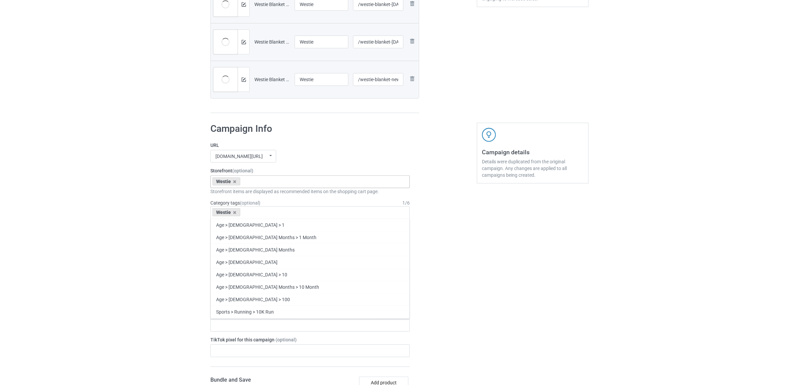
click at [119, 202] on div "Bulk duplicate campaign Campaign to duplicate Weimaraner Original Artwork 6600x…" at bounding box center [399, 268] width 799 height 949
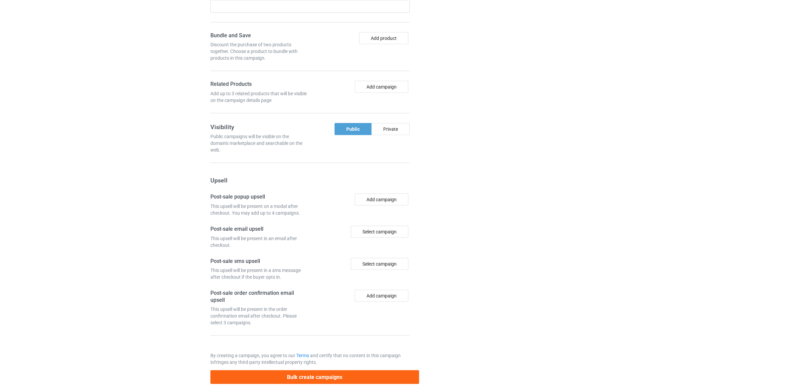
scroll to position [584, 0]
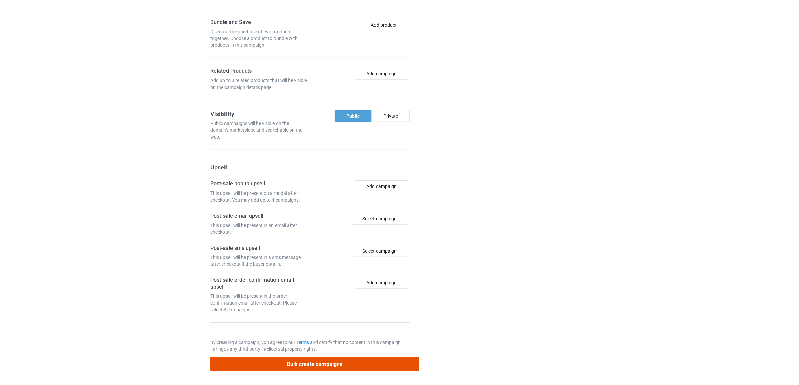
click at [346, 366] on button "Bulk create campaigns" at bounding box center [314, 365] width 209 height 14
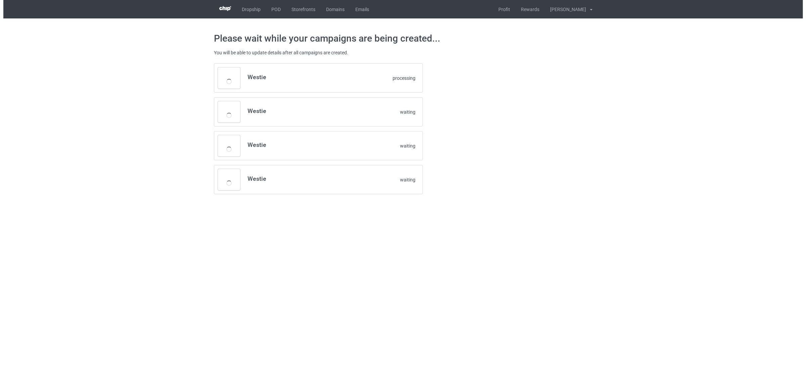
scroll to position [0, 0]
